Goal: Find specific page/section

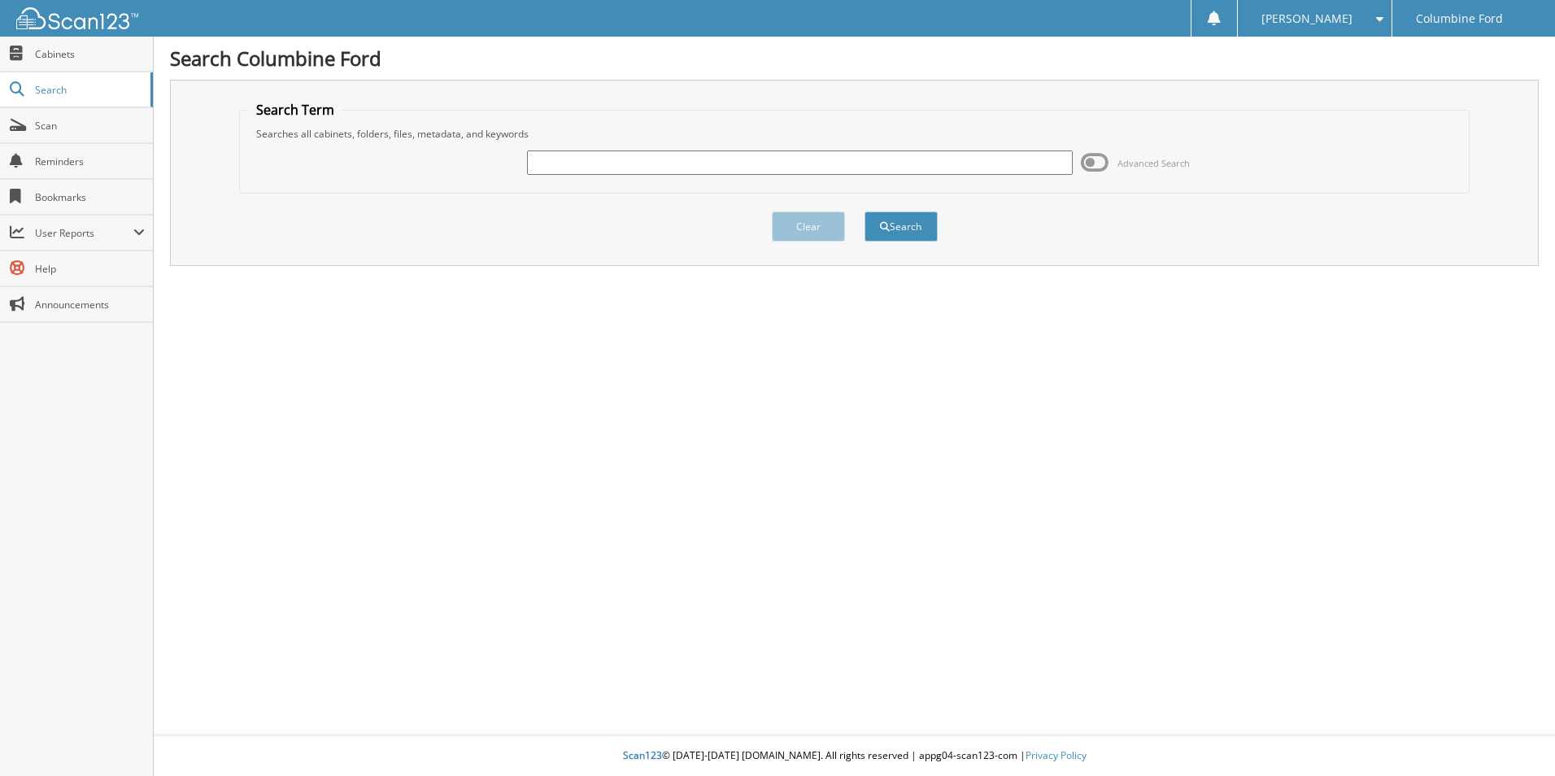
click at [930, 157] on input "text" at bounding box center [800, 162] width 546 height 24
type input "D23712"
click at [864, 211] on button "Search" at bounding box center [900, 226] width 73 height 30
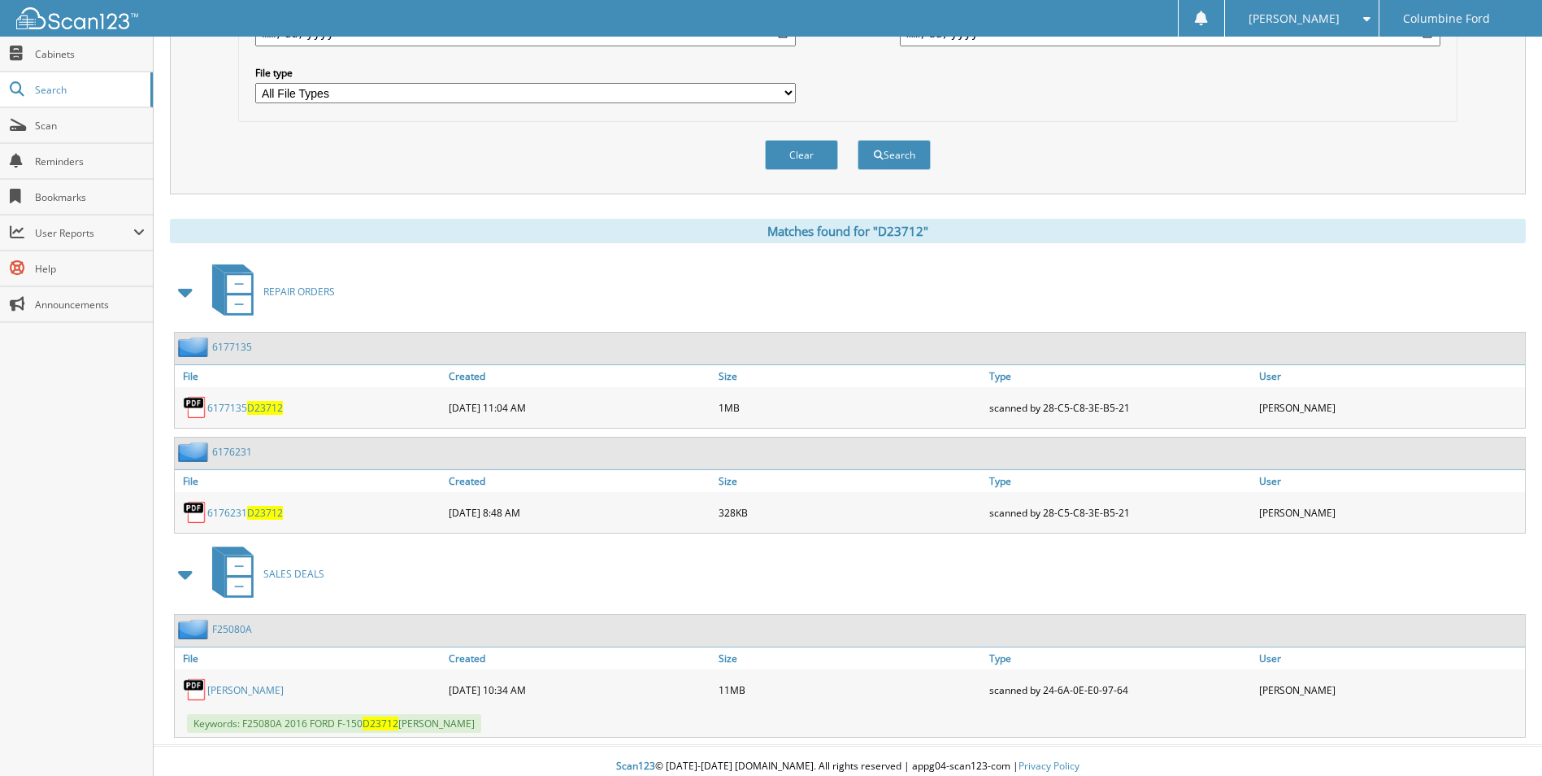
scroll to position [506, 0]
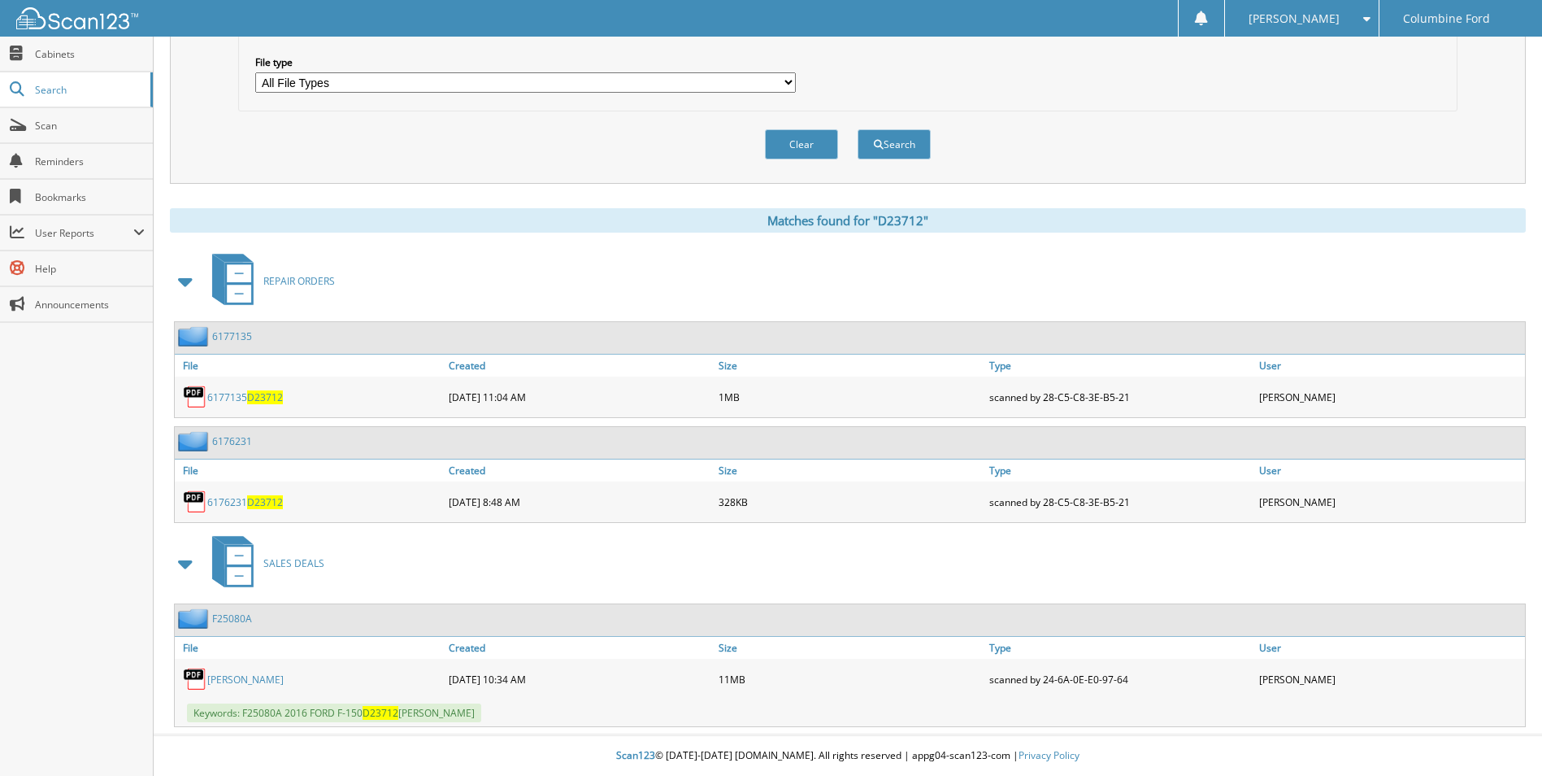
click at [241, 617] on link "F25080A" at bounding box center [232, 618] width 40 height 14
